Goal: Transaction & Acquisition: Download file/media

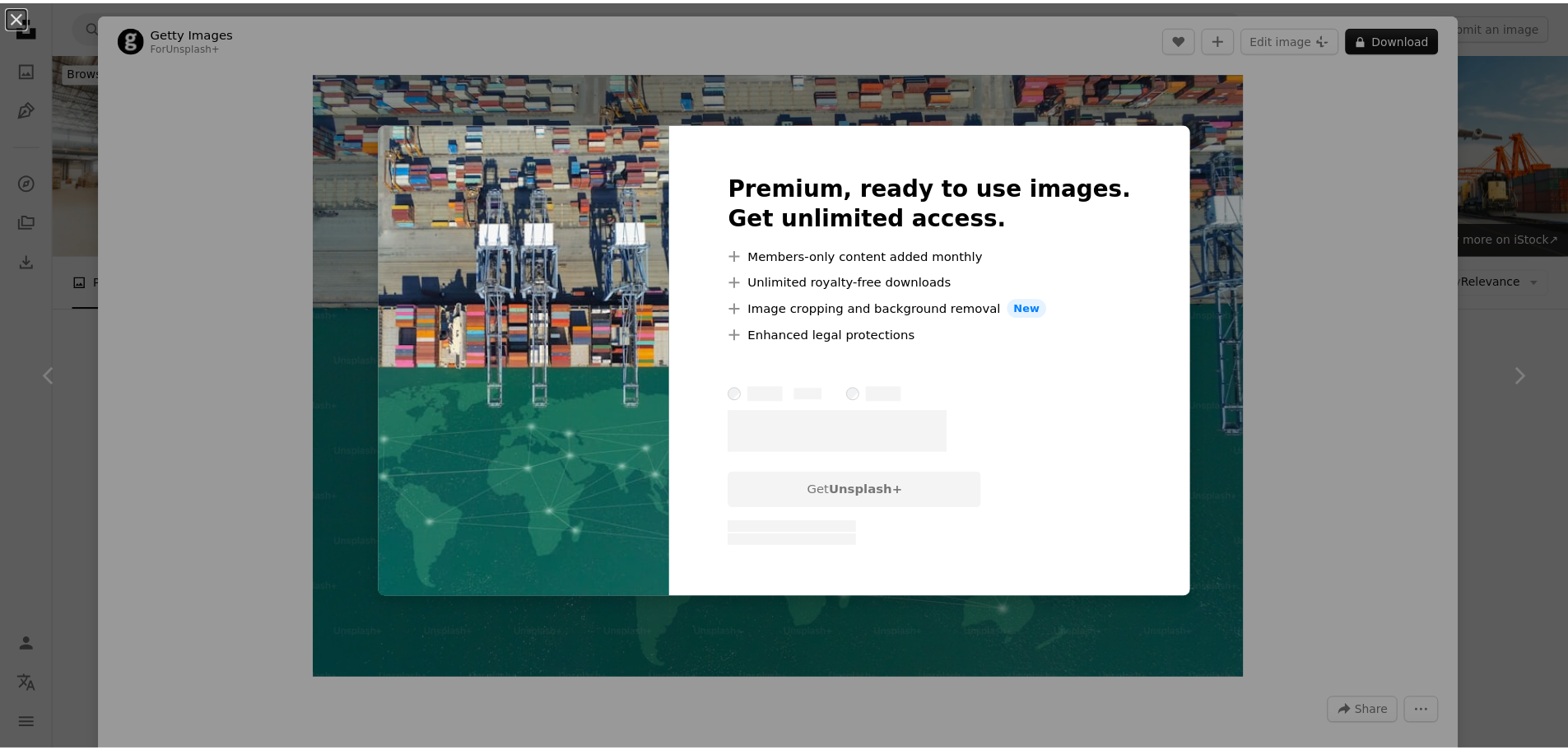
scroll to position [1152, 0]
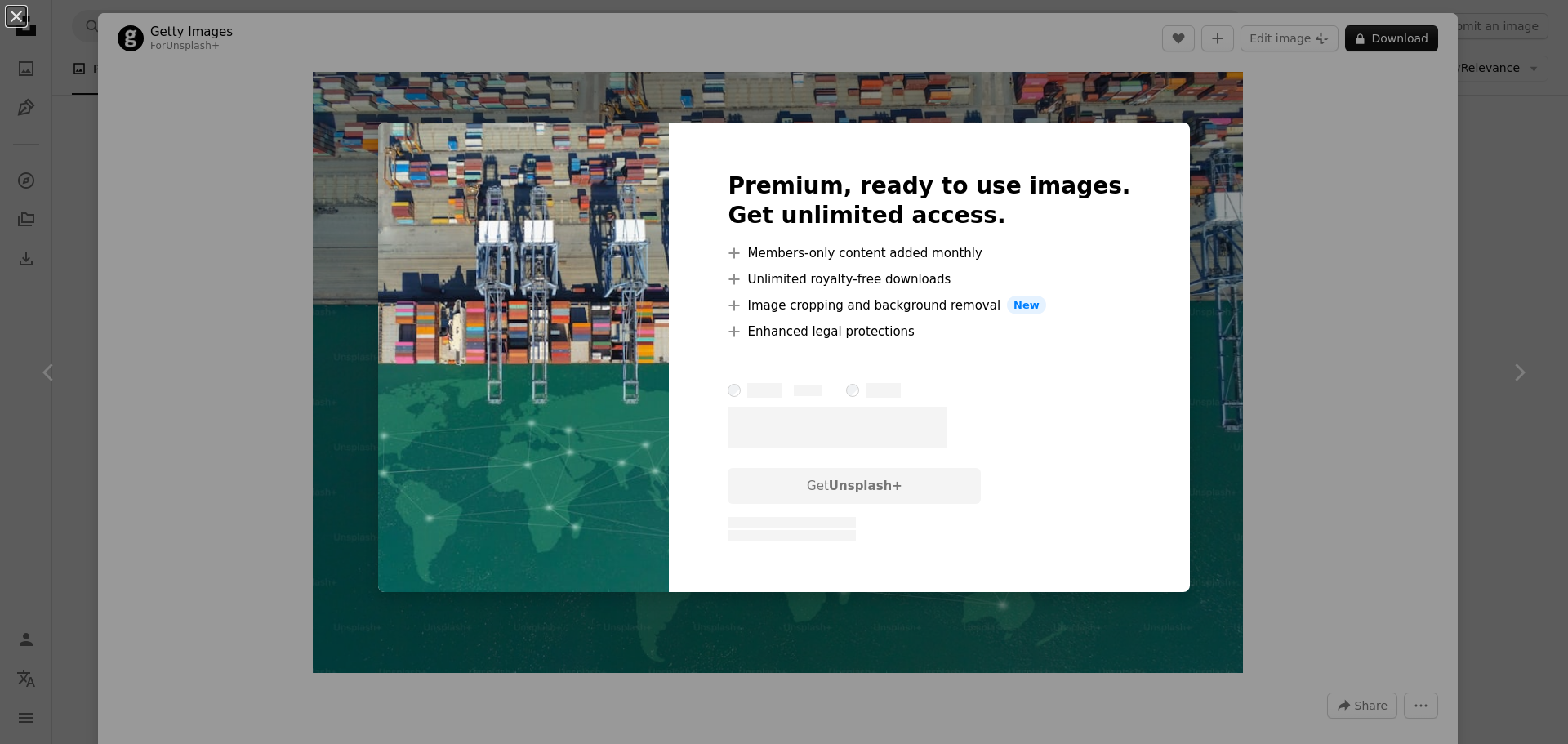
click at [1400, 340] on div "An X shape Premium, ready to use images. Get unlimited access. A plus sign Memb…" at bounding box center [784, 372] width 1568 height 744
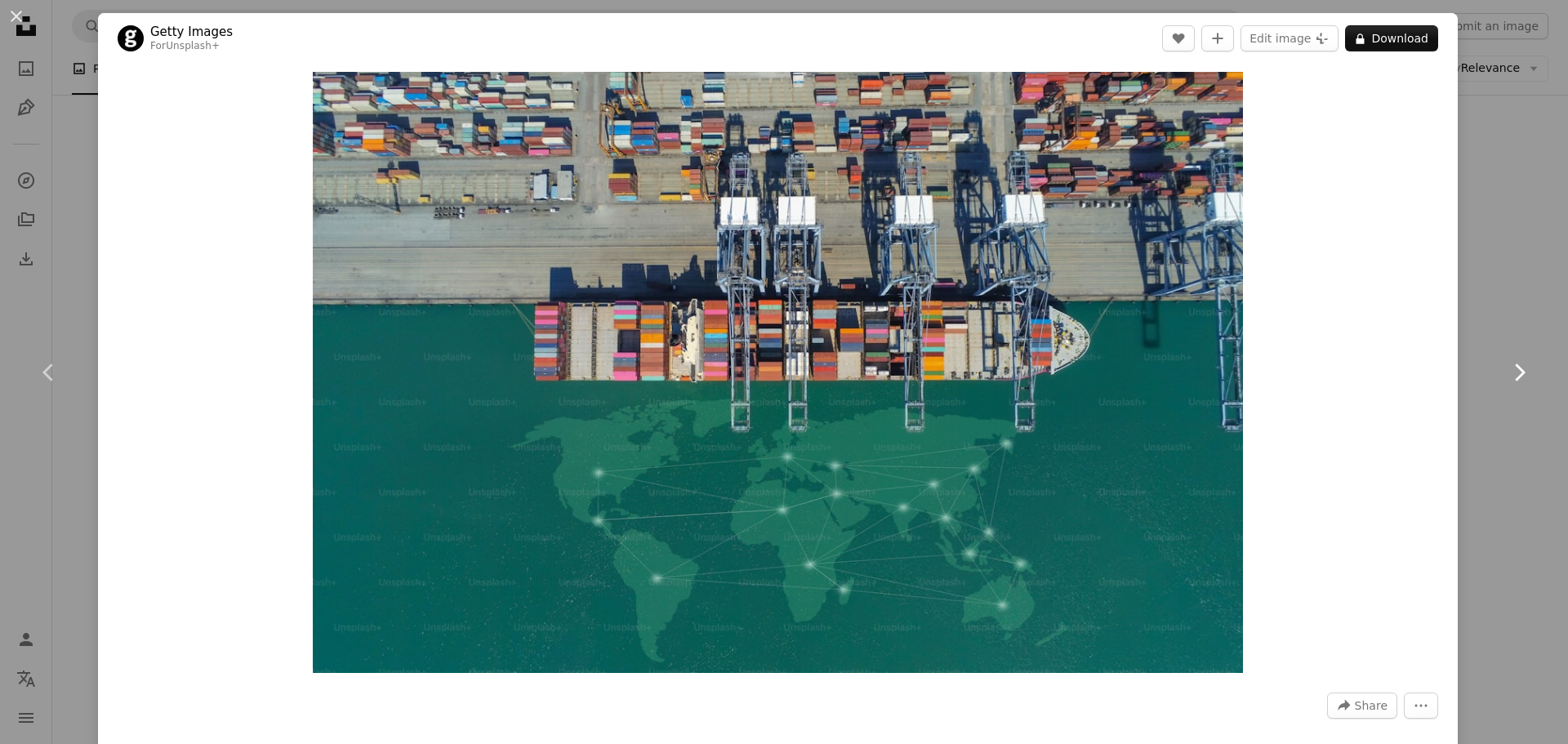
click at [1520, 318] on link "Chevron right" at bounding box center [1520, 372] width 98 height 156
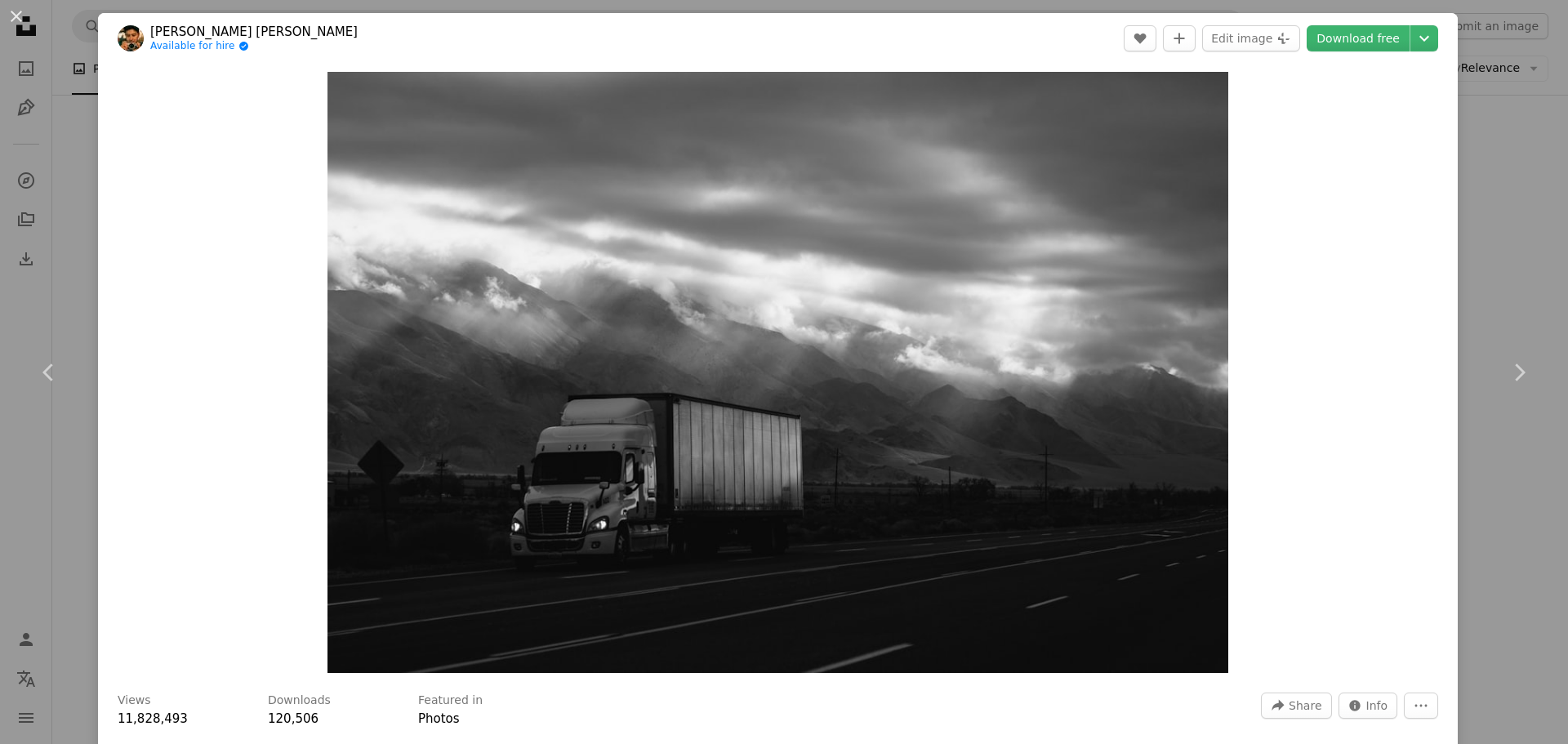
drag, startPoint x: 12, startPoint y: 18, endPoint x: 39, endPoint y: 23, distance: 27.5
click at [13, 17] on button "An X shape" at bounding box center [16, 16] width 19 height 19
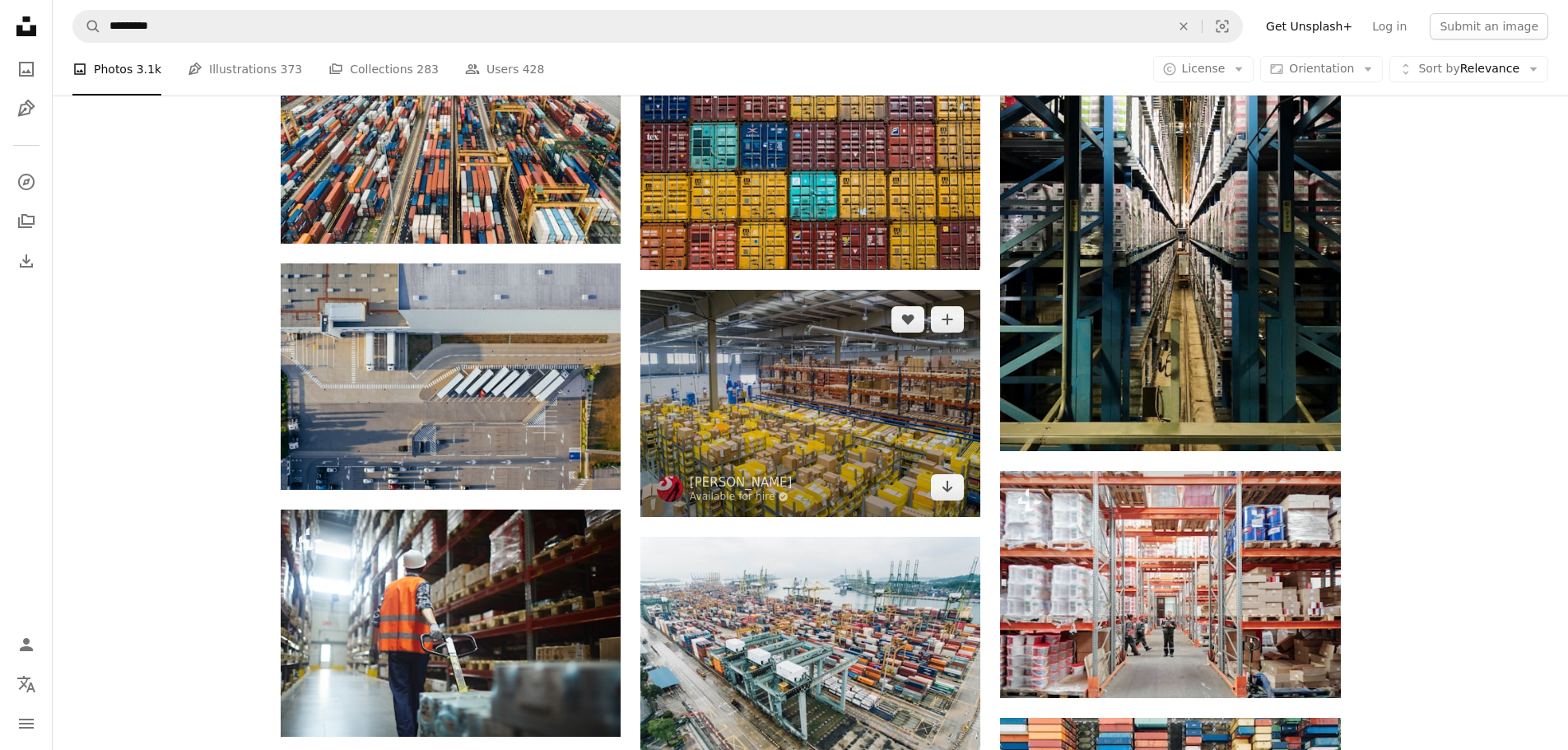
scroll to position [1646, 0]
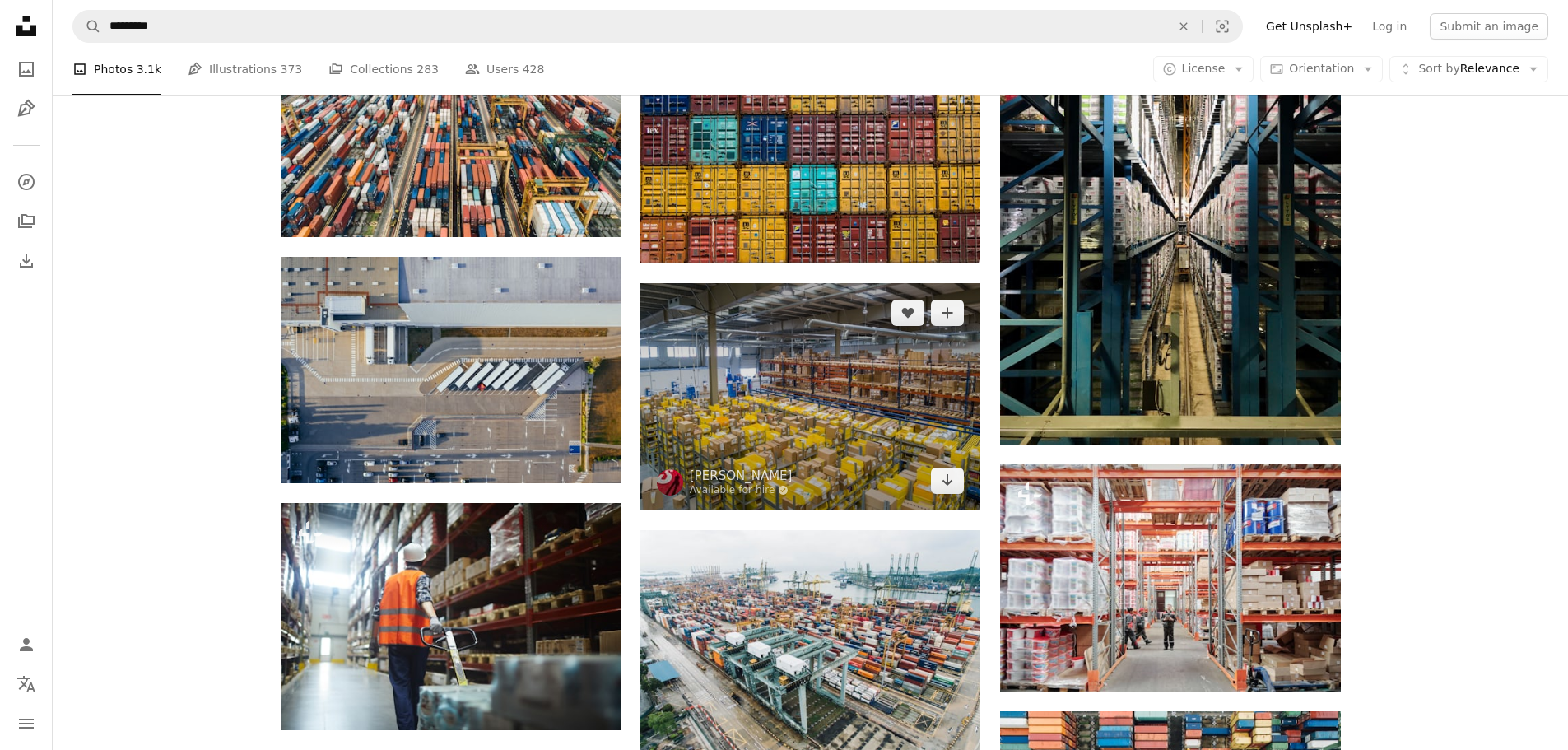
click at [758, 406] on img at bounding box center [811, 397] width 340 height 227
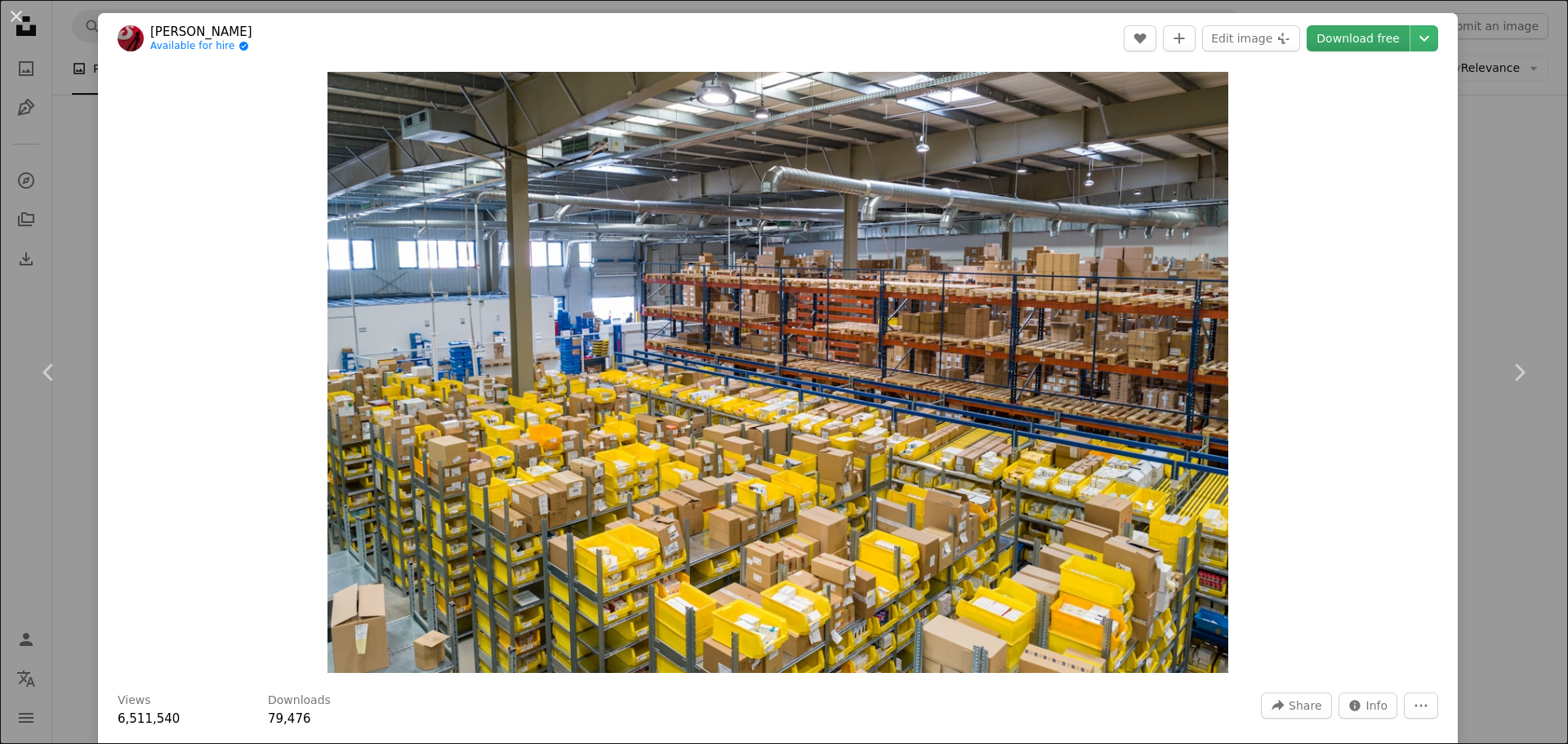
click at [1361, 46] on link "Download free" at bounding box center [1358, 39] width 103 height 26
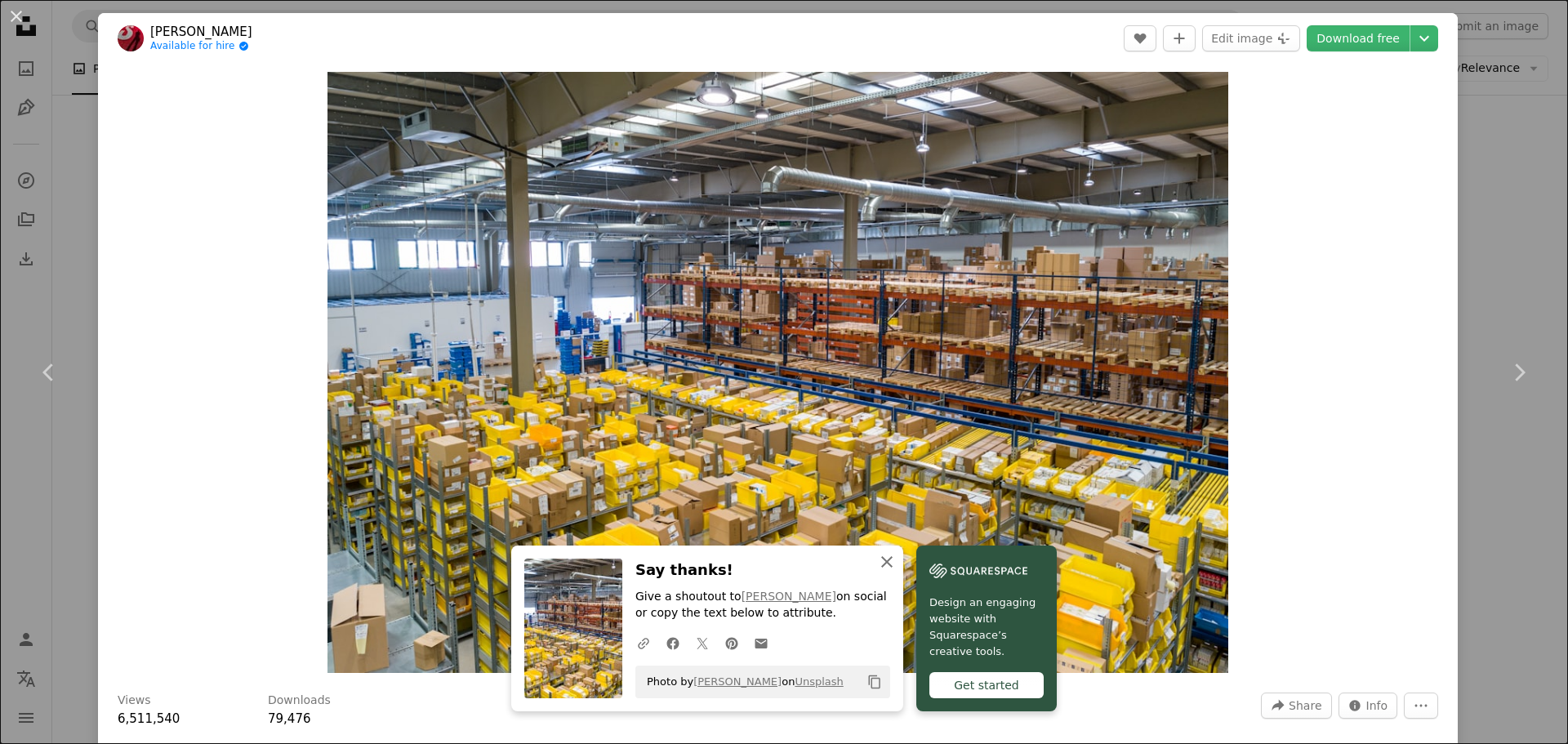
click at [884, 560] on icon "An X shape" at bounding box center [887, 561] width 19 height 19
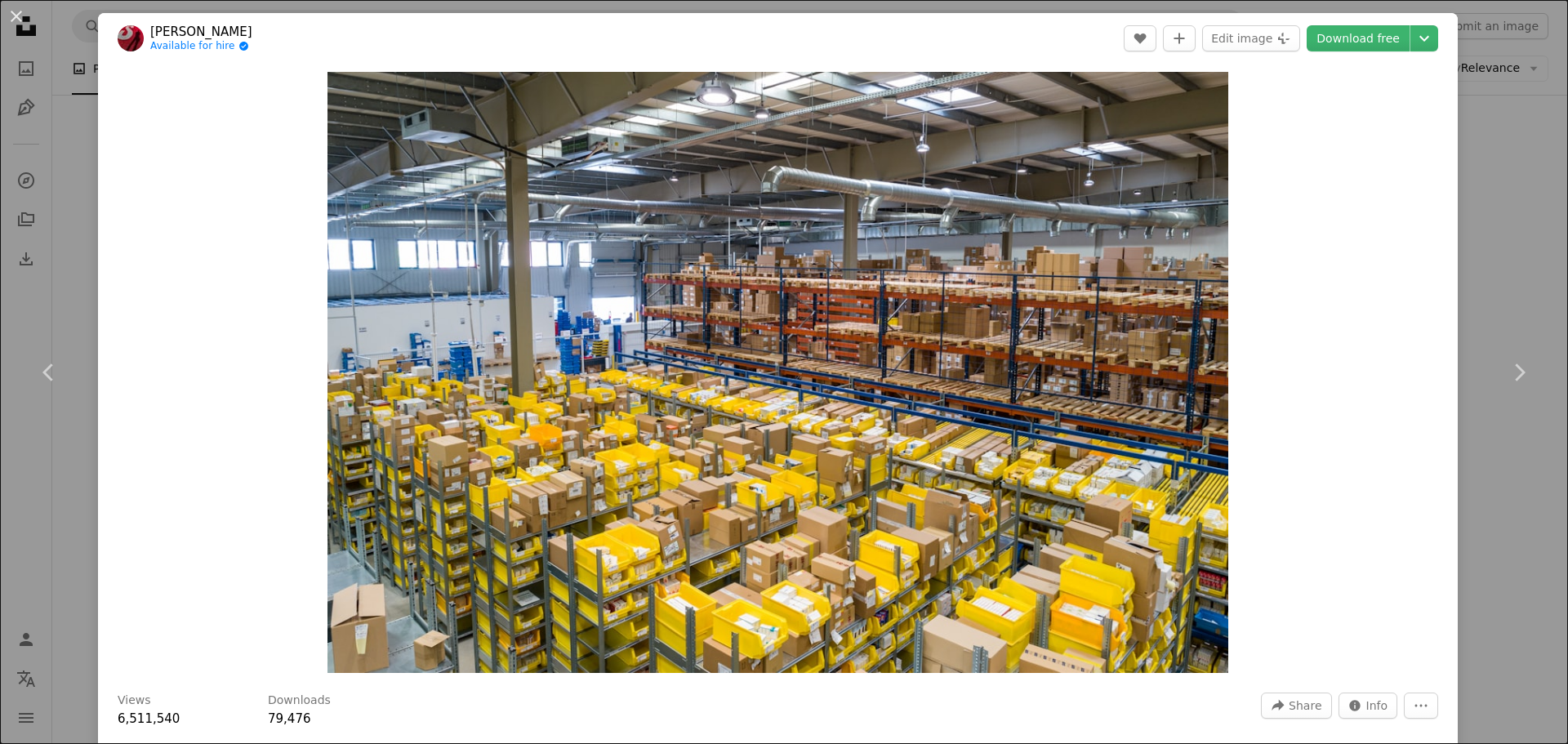
click at [1476, 251] on div "An X shape Chevron left Chevron right [PERSON_NAME] Available for hire A checkm…" at bounding box center [784, 372] width 1568 height 744
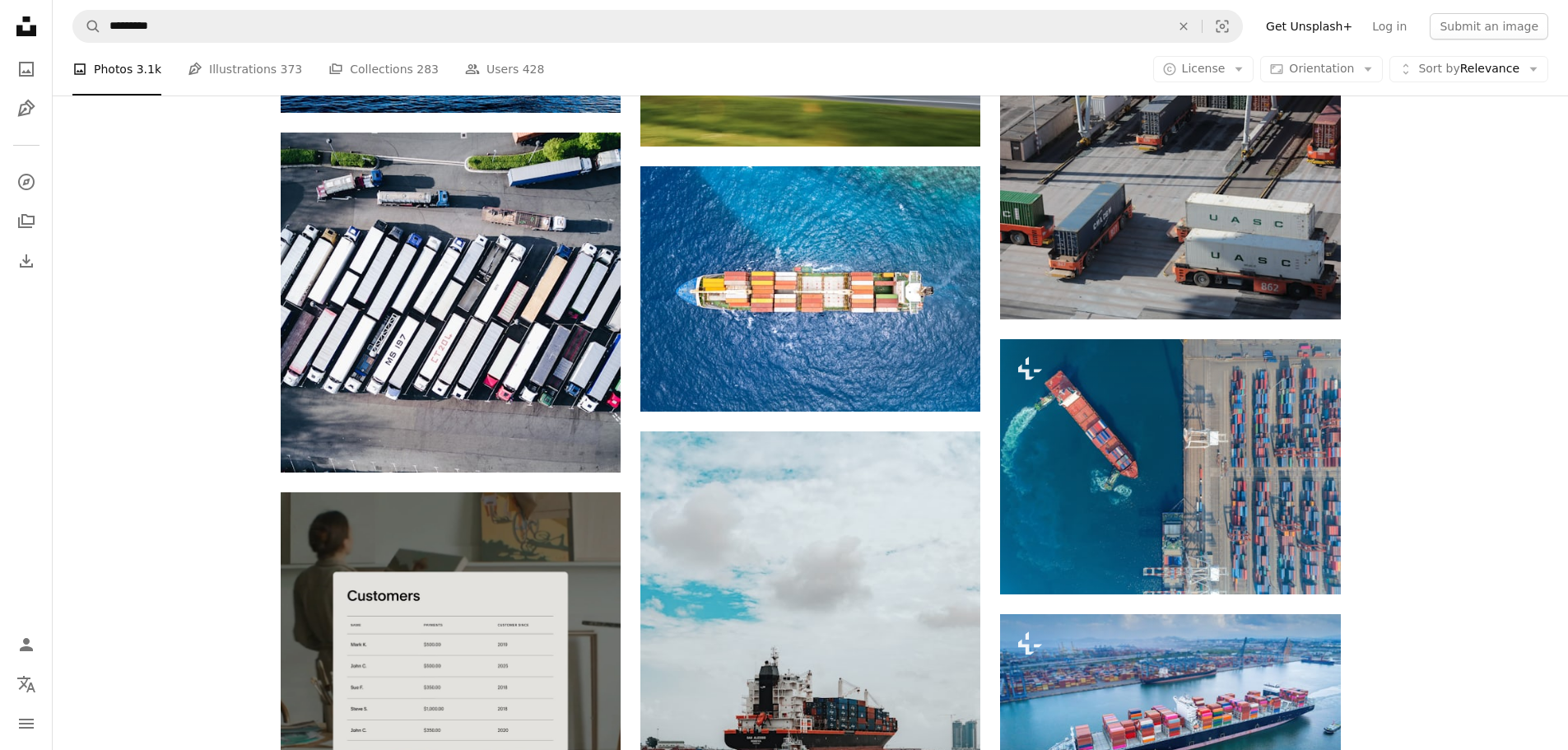
scroll to position [2551, 0]
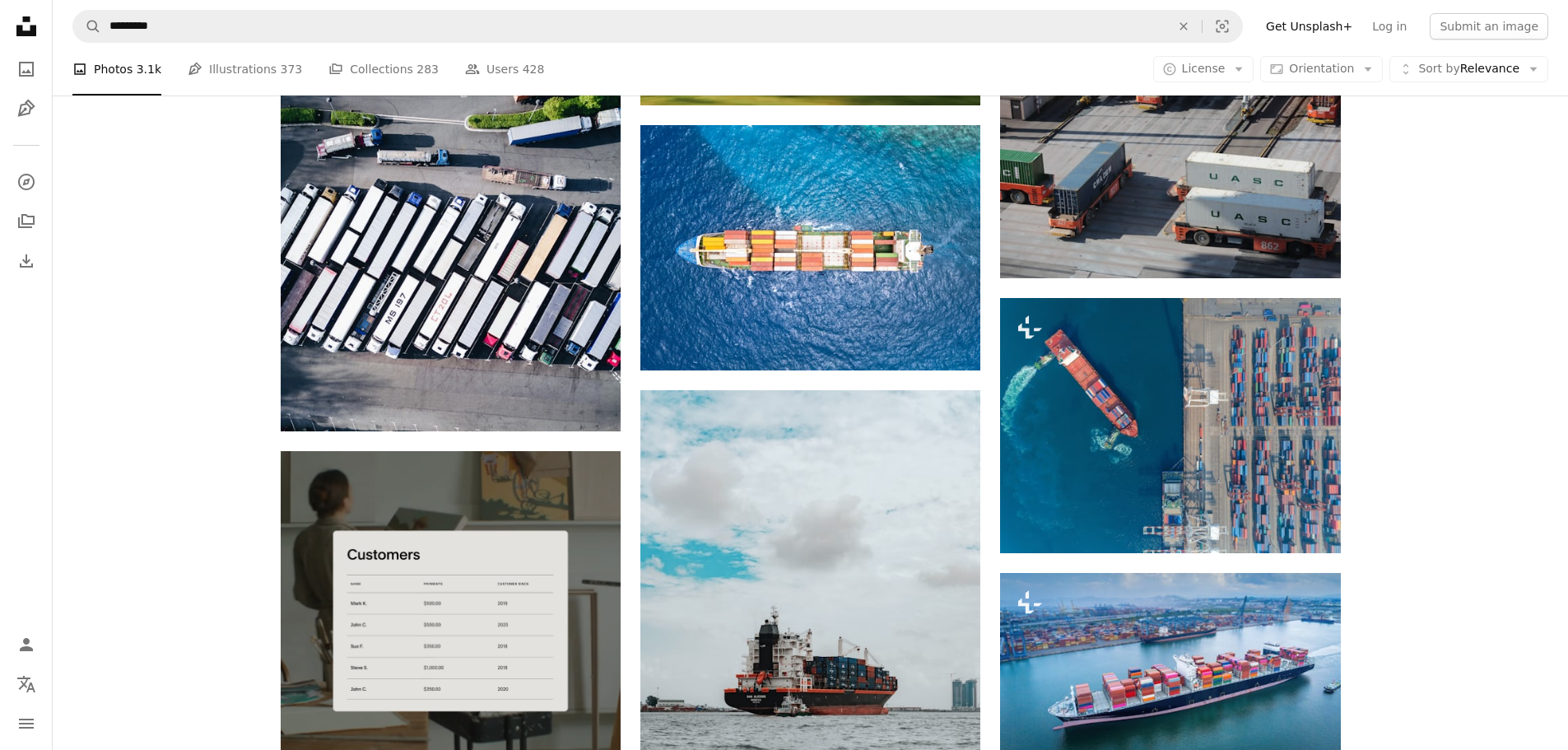
click at [1479, 259] on div "Plus sign for Unsplash+ A heart A plus sign Getty Images For Unsplash+ A lock D…" at bounding box center [810, 70] width 1516 height 4370
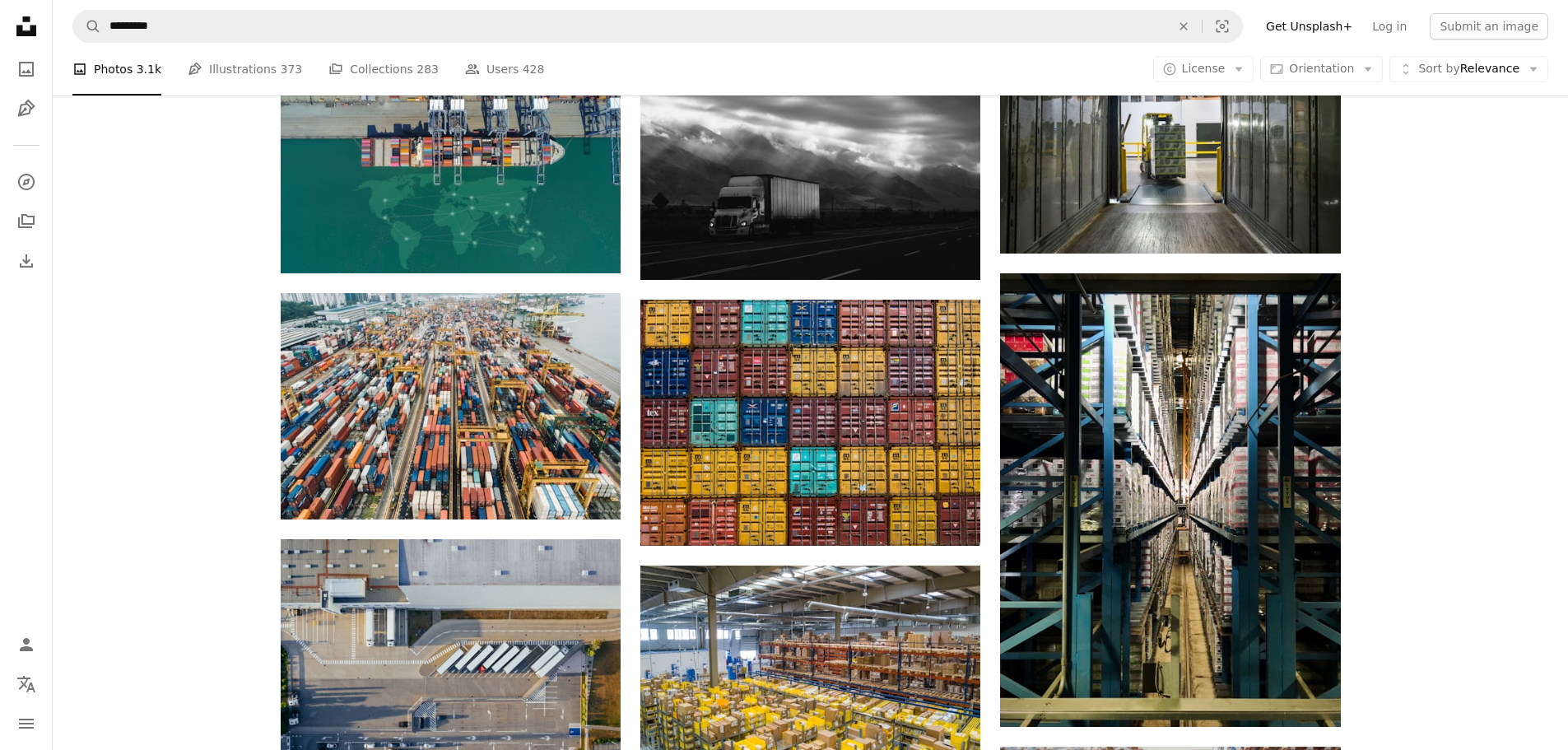
scroll to position [1317, 0]
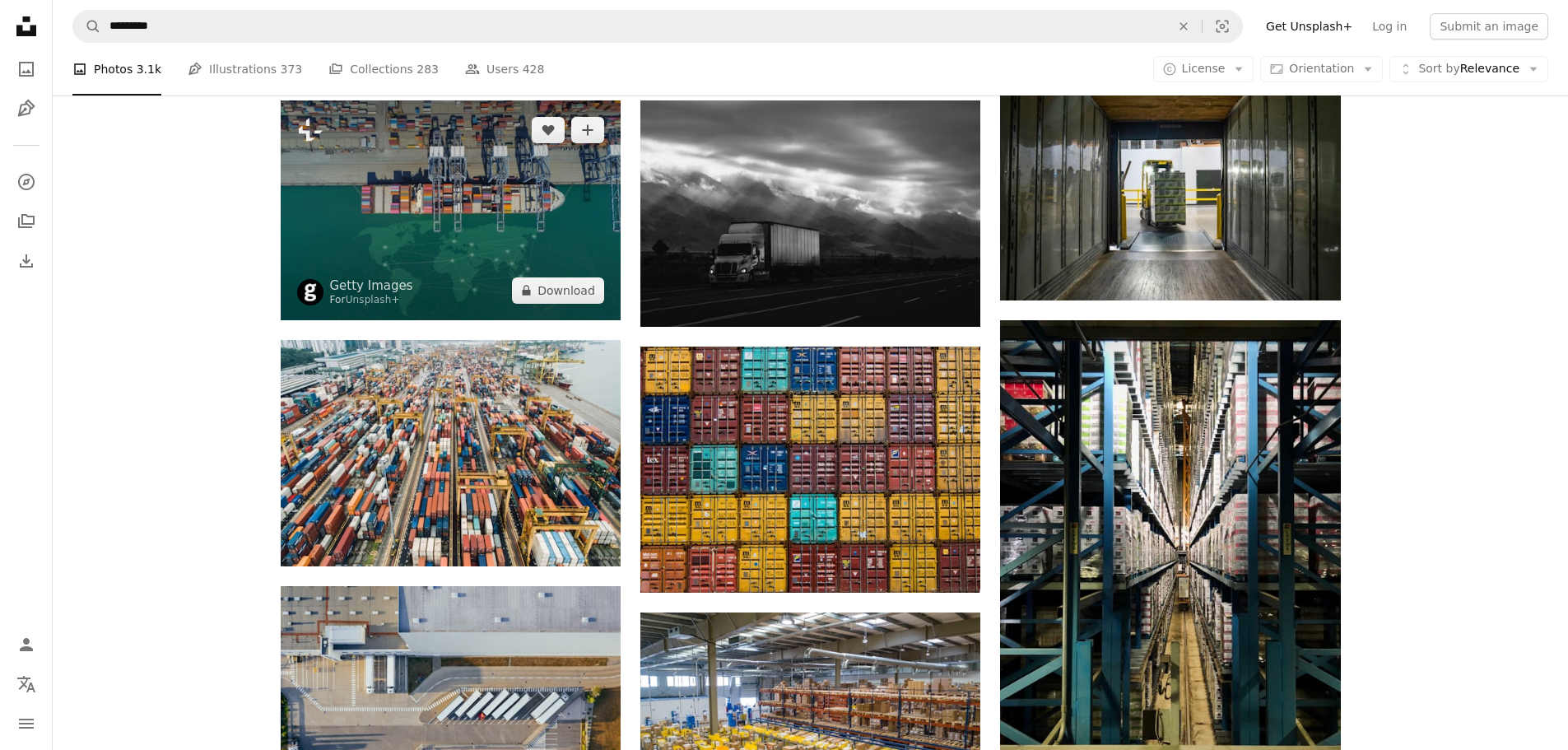
click at [447, 221] on img at bounding box center [451, 210] width 340 height 220
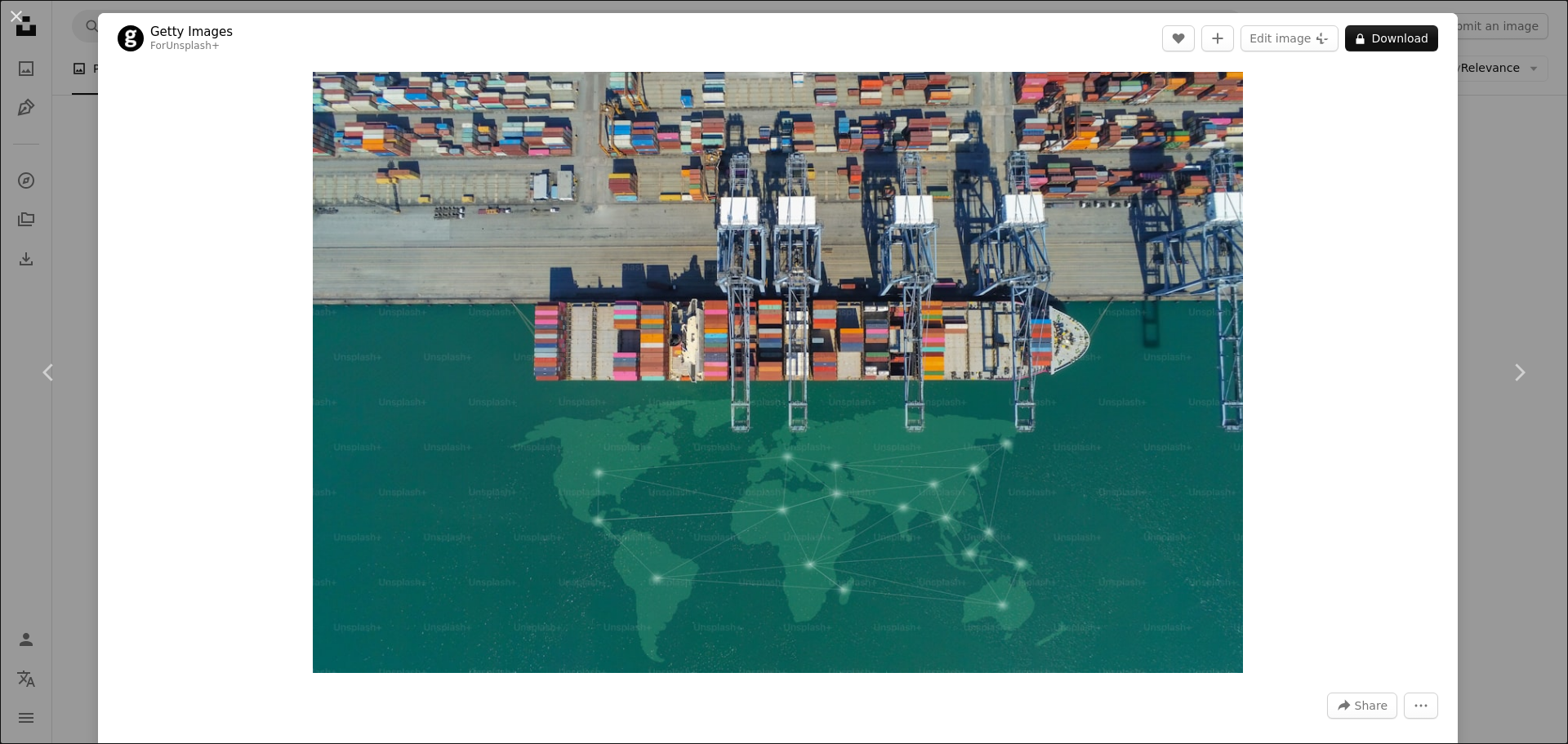
click at [1483, 287] on div "An X shape Chevron left Chevron right Getty Images For Unsplash+ A heart A plus…" at bounding box center [784, 372] width 1568 height 744
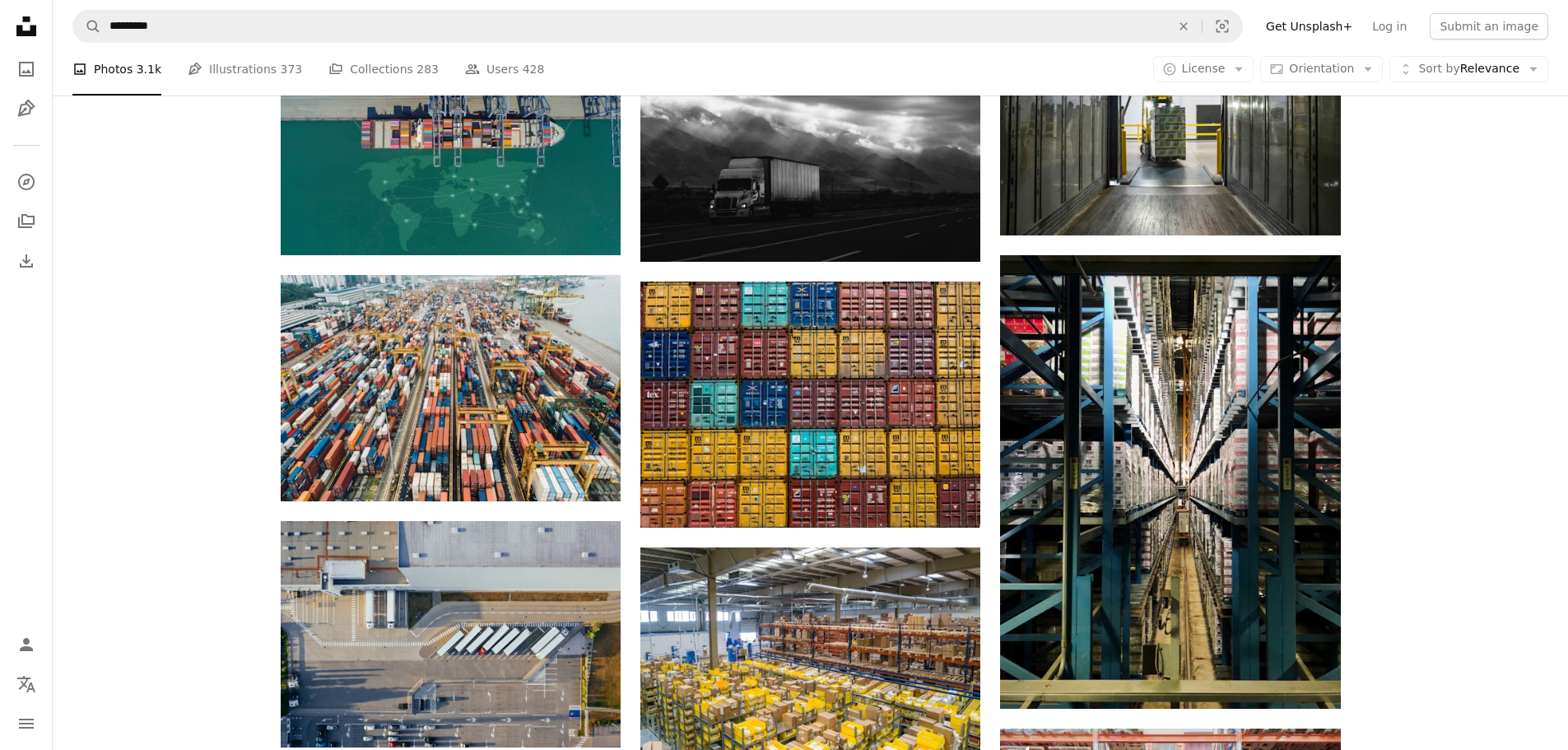
scroll to position [1317, 0]
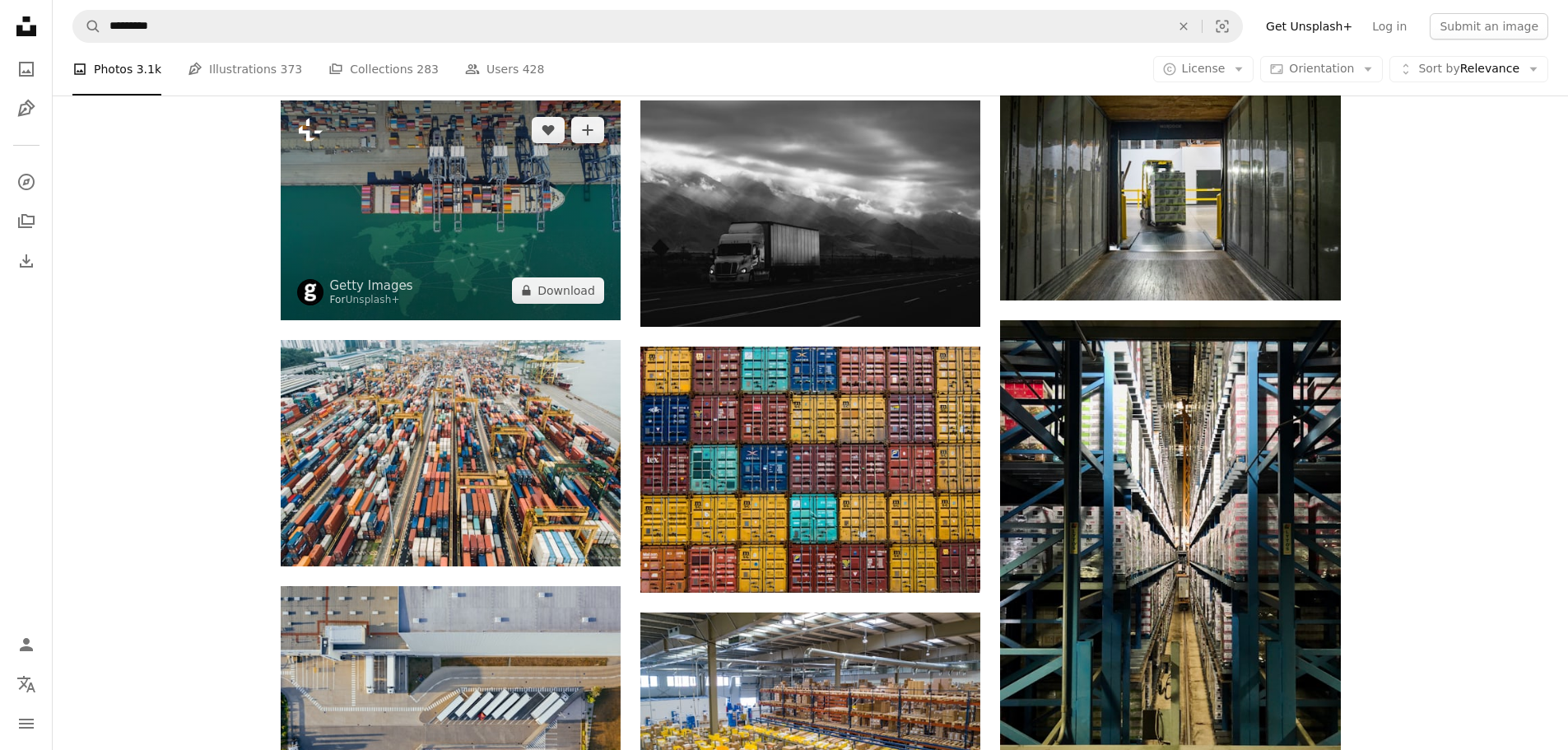
click at [312, 140] on icon "Plus sign for Unsplash+" at bounding box center [310, 130] width 27 height 27
